Goal: Task Accomplishment & Management: Manage account settings

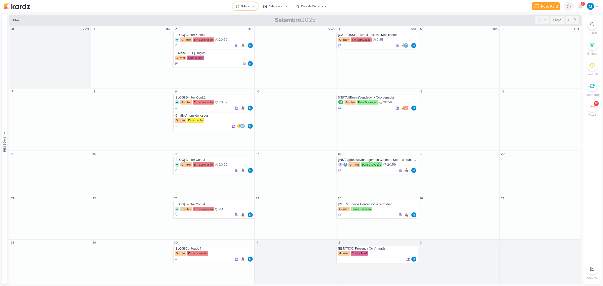
click at [250, 5] on div "G-Inter" at bounding box center [246, 6] width 10 height 5
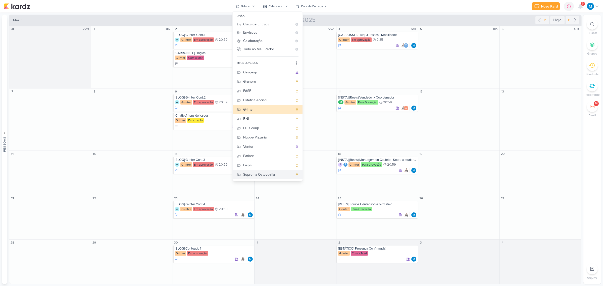
click at [263, 175] on div "Suprema Osteopatia" at bounding box center [268, 174] width 50 height 5
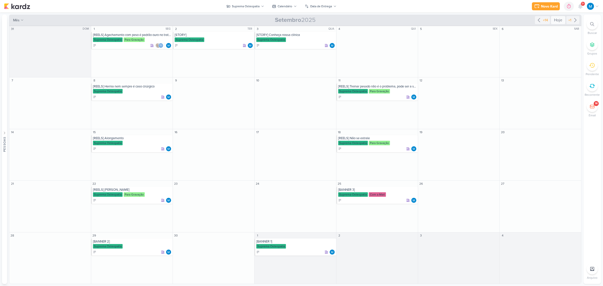
click at [558, 19] on div "Hoje" at bounding box center [558, 20] width 14 height 8
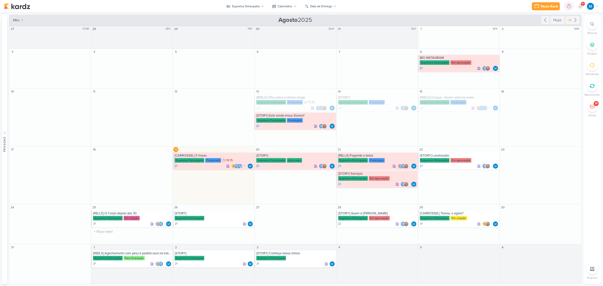
click at [145, 208] on div "25" at bounding box center [131, 207] width 81 height 6
click at [145, 211] on div "[RELLS] O Corpo depois dos 30" at bounding box center [132, 213] width 79 height 4
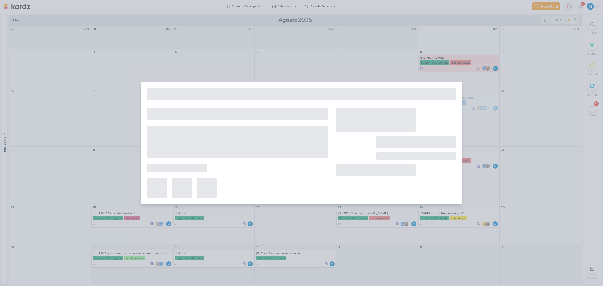
type input "[RELLS] O Corpo depois dos 30"
type input "[DATE] 23:59"
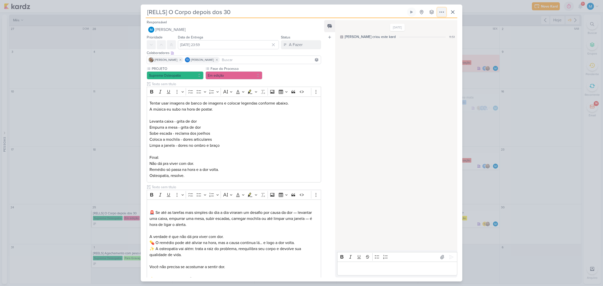
click at [442, 13] on icon at bounding box center [441, 12] width 6 height 6
click at [419, 24] on div "Copiar Link" at bounding box center [410, 23] width 17 height 5
click at [453, 11] on icon at bounding box center [452, 12] width 6 height 6
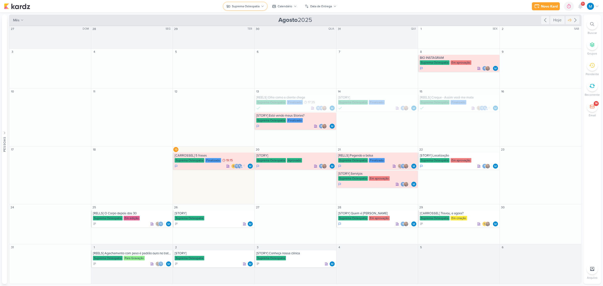
click at [258, 5] on div "Suprema Osteopatia" at bounding box center [246, 6] width 28 height 5
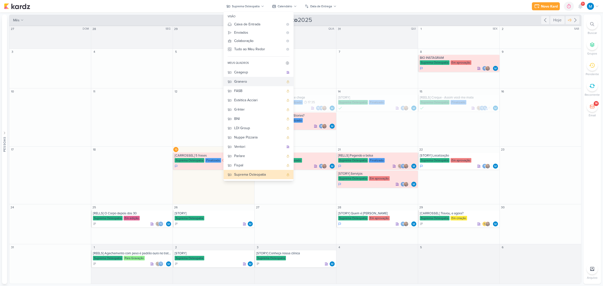
click at [249, 82] on div "Granero" at bounding box center [259, 81] width 50 height 5
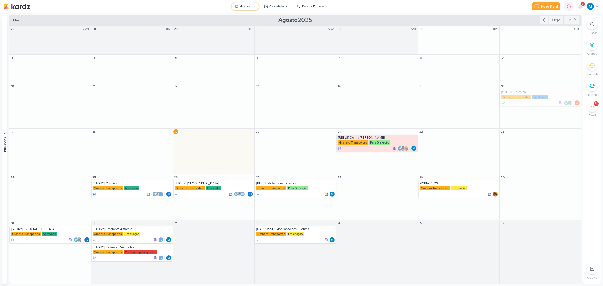
click at [251, 7] on div "Granero" at bounding box center [245, 6] width 11 height 5
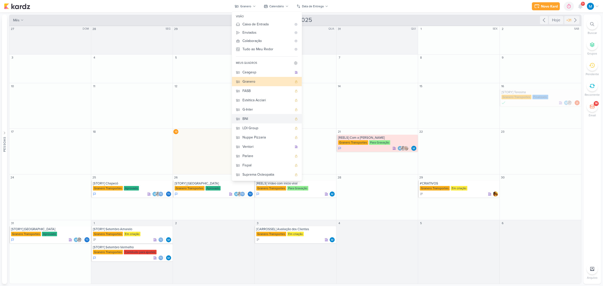
click at [249, 115] on button "BNI" at bounding box center [267, 118] width 70 height 9
